Goal: Task Accomplishment & Management: Use online tool/utility

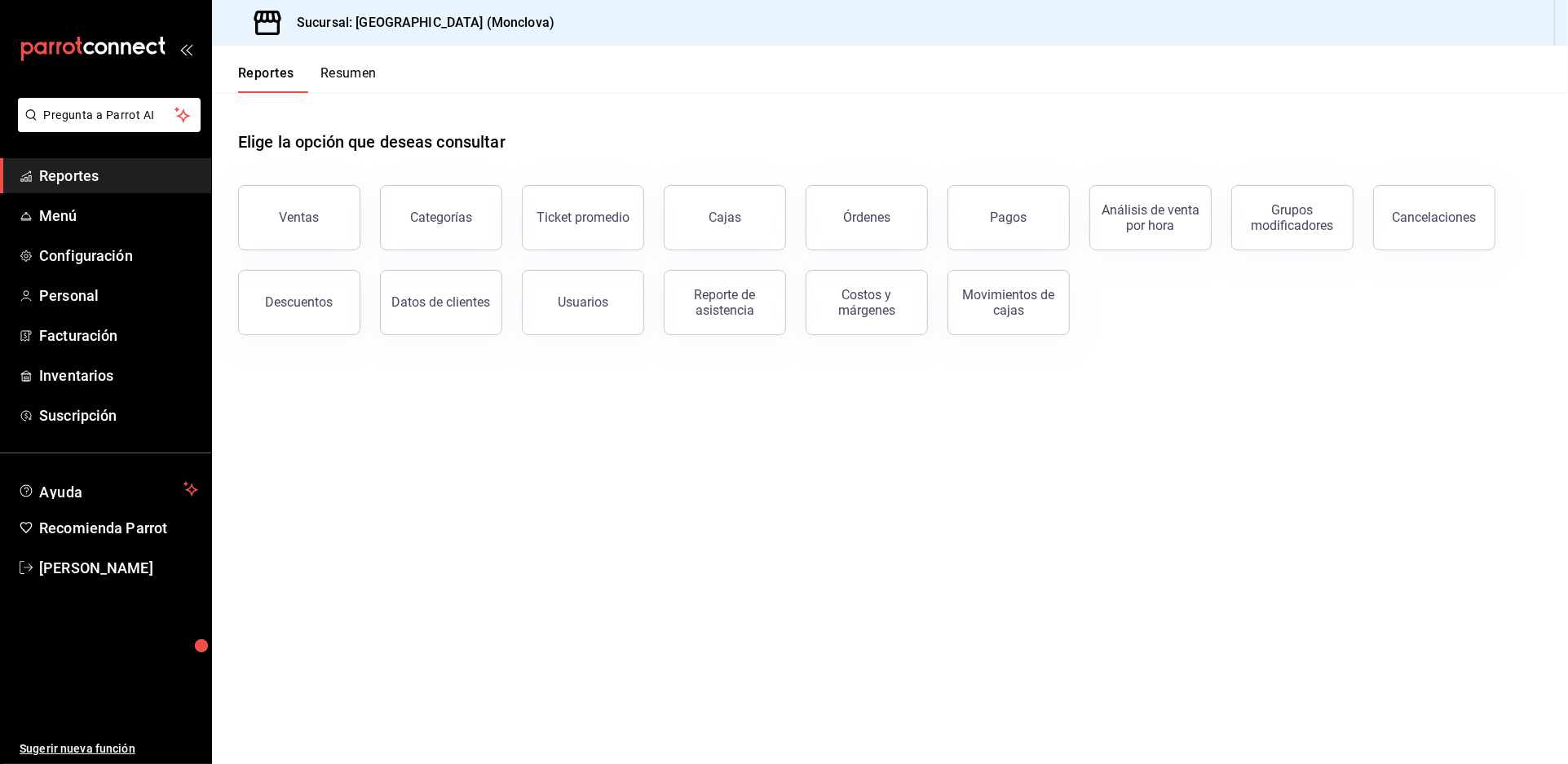
click at [747, 134] on div "Elige la opción que deseas consultar" at bounding box center [889, 129] width 1304 height 72
click at [970, 460] on main "Elige la opción que deseas consultar Ventas Categorías Ticket promedio Cajas Ór…" at bounding box center [889, 428] width 1356 height 671
click at [757, 318] on div "Reporte de asistencia" at bounding box center [724, 302] width 101 height 31
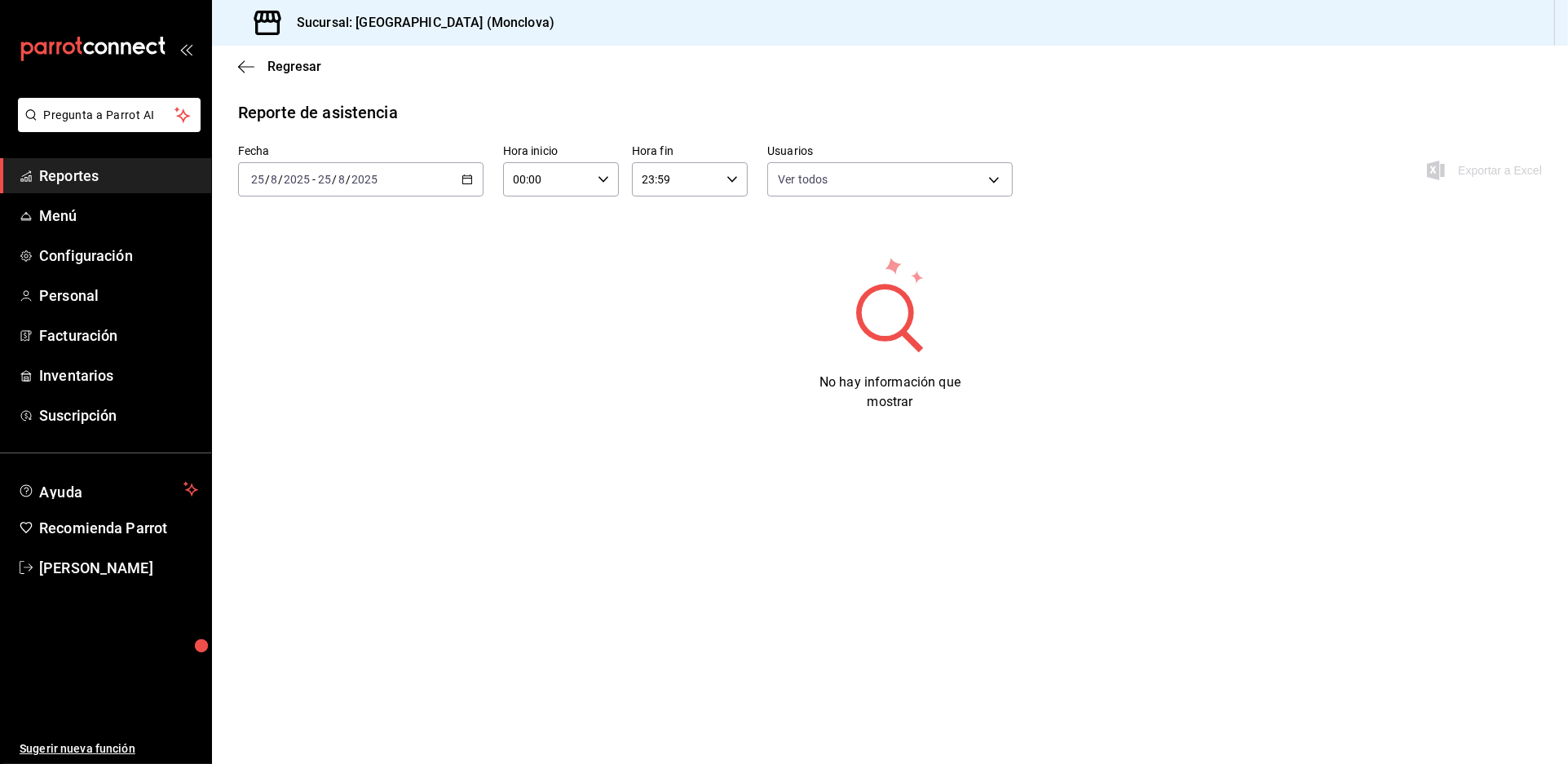
click at [759, 330] on div "No hay información que mostrar" at bounding box center [889, 333] width 1304 height 157
click at [469, 184] on \(Stroke\) "button" at bounding box center [467, 180] width 9 height 9
click at [339, 421] on span "Rango de fechas" at bounding box center [315, 413] width 127 height 17
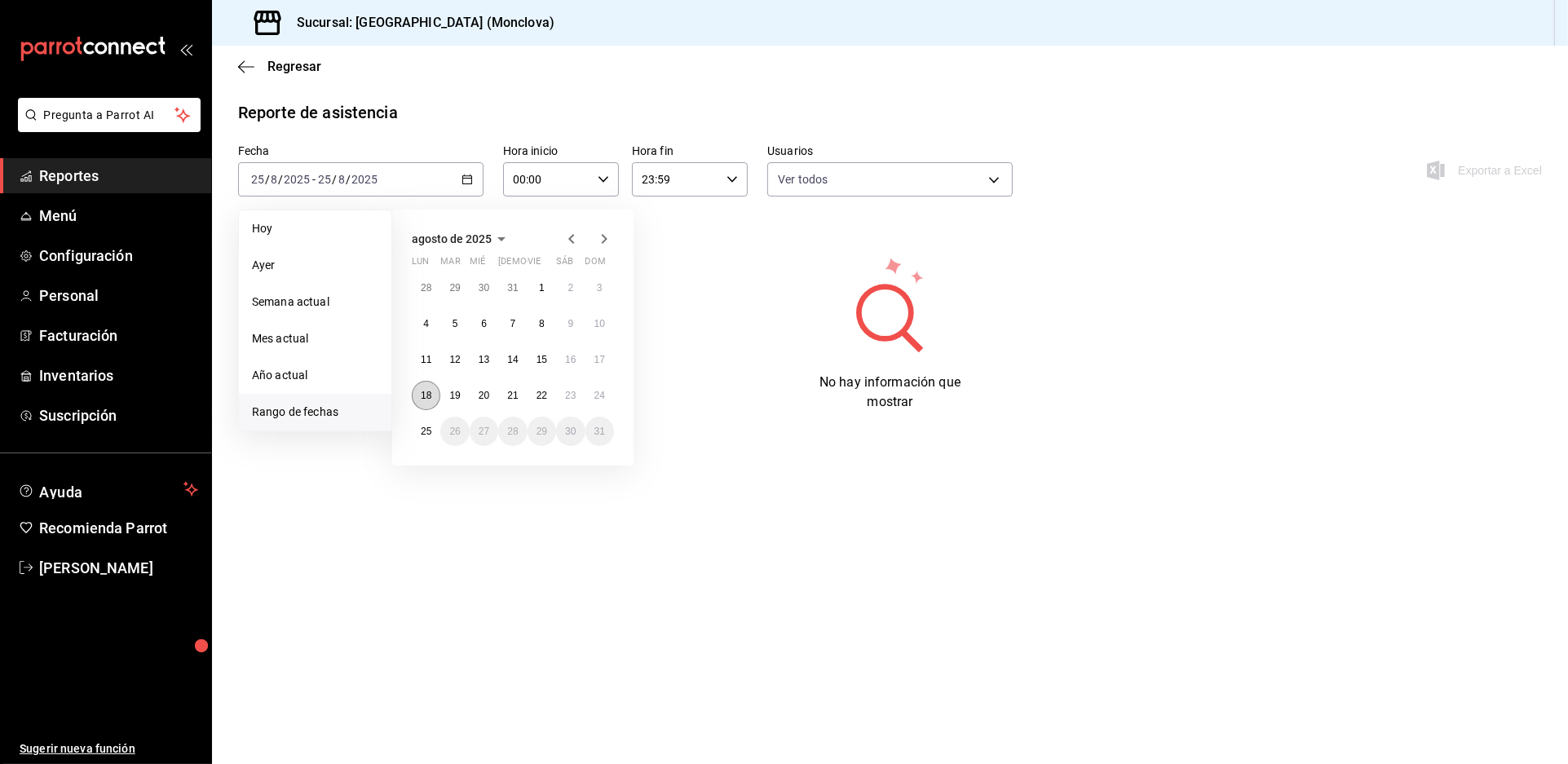
click at [431, 401] on abbr "18" at bounding box center [426, 395] width 10 height 11
click at [602, 401] on abbr "24" at bounding box center [599, 395] width 10 height 11
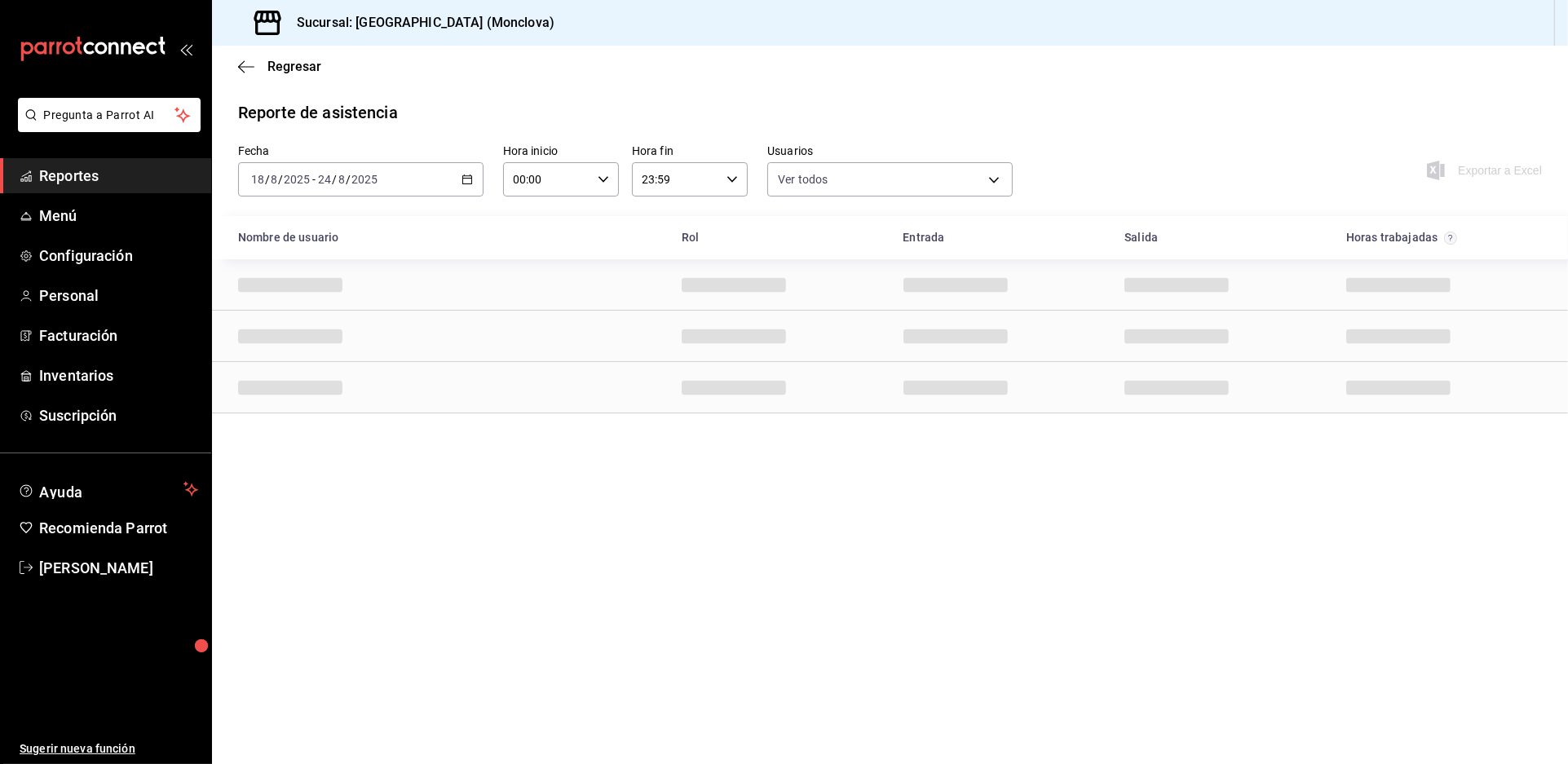
click at [1274, 152] on div "Reporte de asistencia Fecha [DATE] [DATE] - [DATE] [DATE] Hora inicio 00:00 Hor…" at bounding box center [889, 257] width 1356 height 314
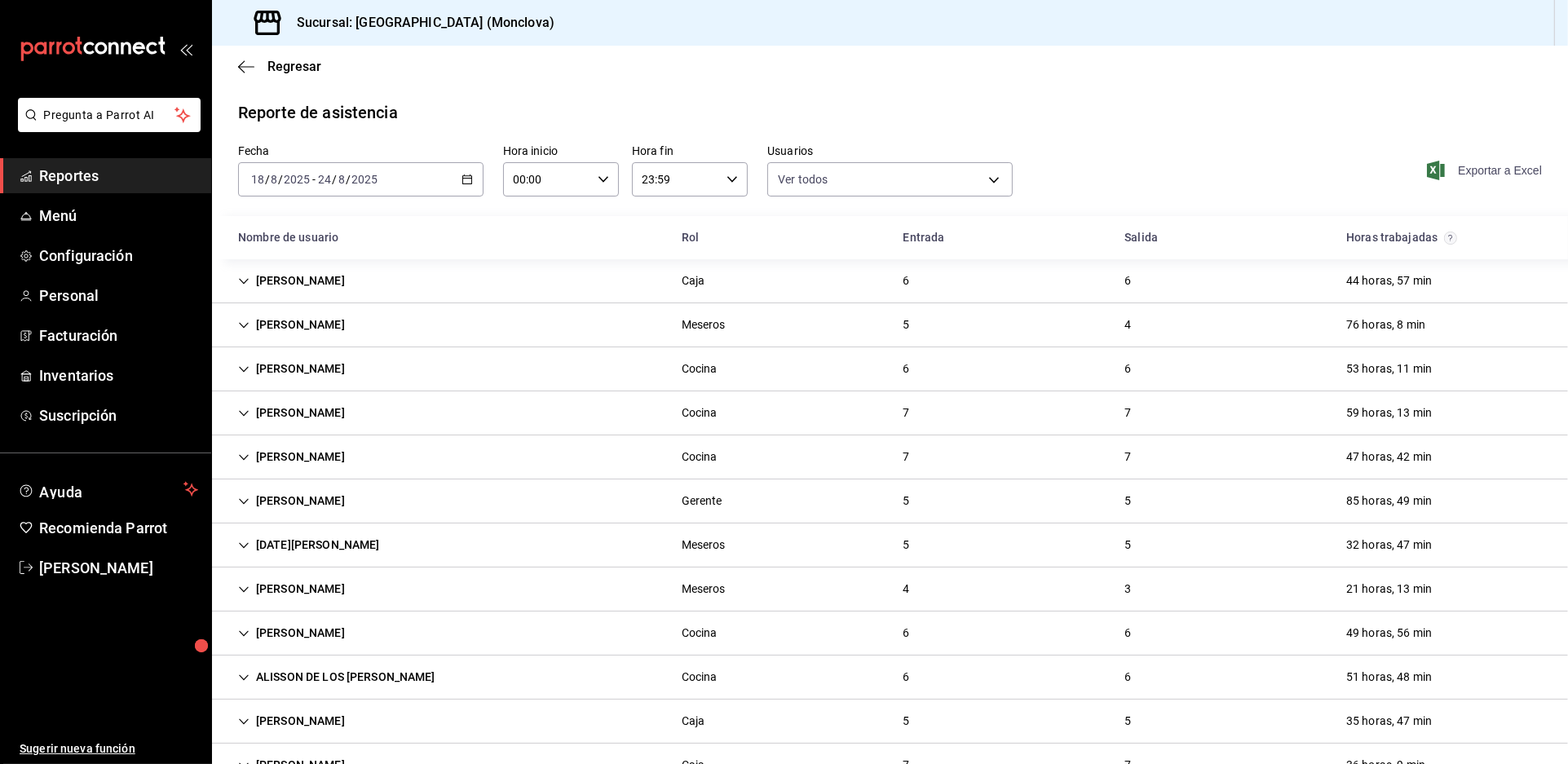
click at [1465, 180] on span "Exportar a Excel" at bounding box center [1486, 171] width 112 height 20
